Goal: Task Accomplishment & Management: Manage account settings

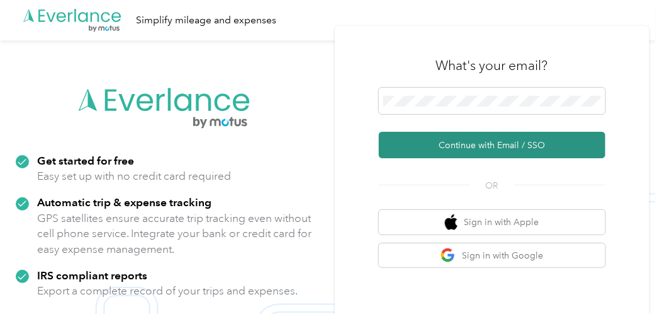
click at [456, 137] on button "Continue with Email / SSO" at bounding box center [492, 145] width 227 height 26
click at [437, 144] on button "Continue with Email / SSO" at bounding box center [492, 145] width 227 height 26
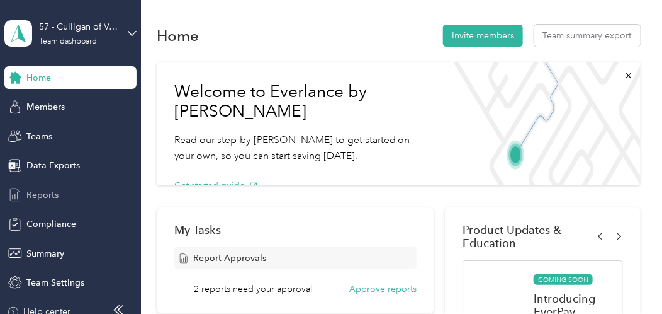
click at [35, 195] on span "Reports" at bounding box center [42, 194] width 32 height 13
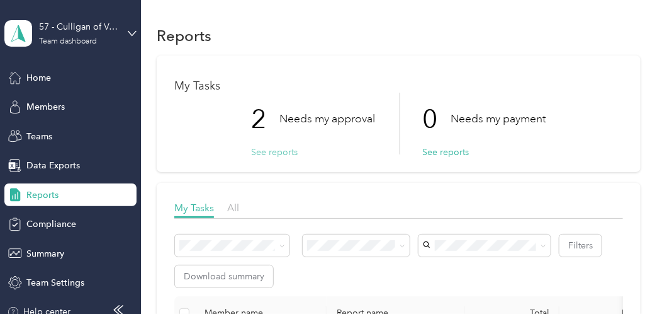
click at [285, 153] on button "See reports" at bounding box center [274, 151] width 47 height 13
click at [269, 150] on button "See reports" at bounding box center [274, 151] width 47 height 13
click at [270, 150] on button "See reports" at bounding box center [274, 151] width 47 height 13
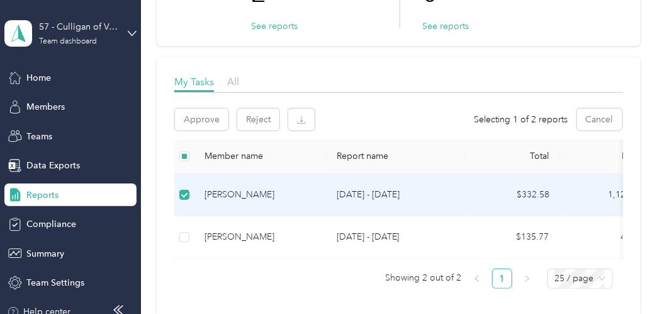
scroll to position [188, 0]
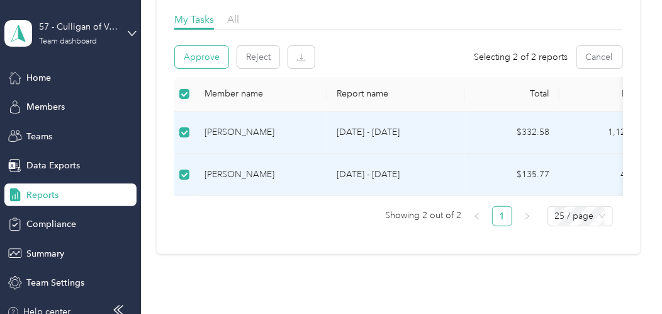
click at [209, 59] on button "Approve" at bounding box center [202, 57] width 54 height 22
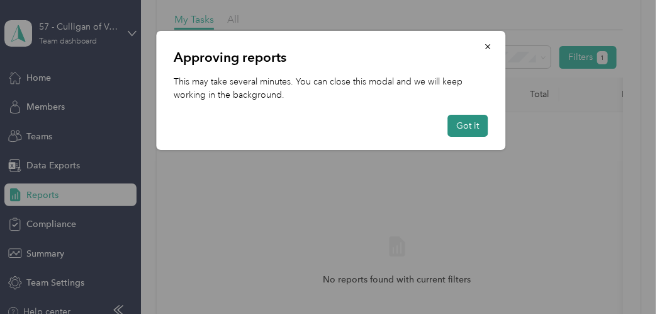
click at [456, 122] on button "Got it" at bounding box center [468, 126] width 40 height 22
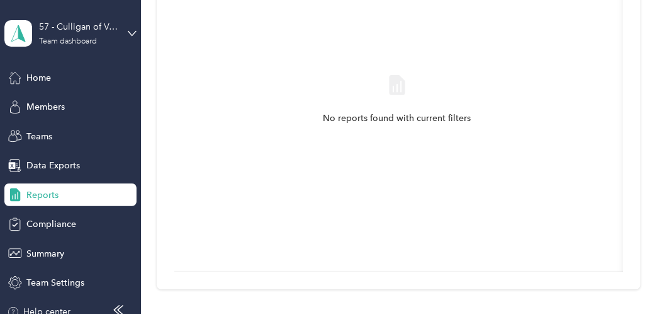
scroll to position [337, 0]
